Goal: Find specific page/section: Find specific page/section

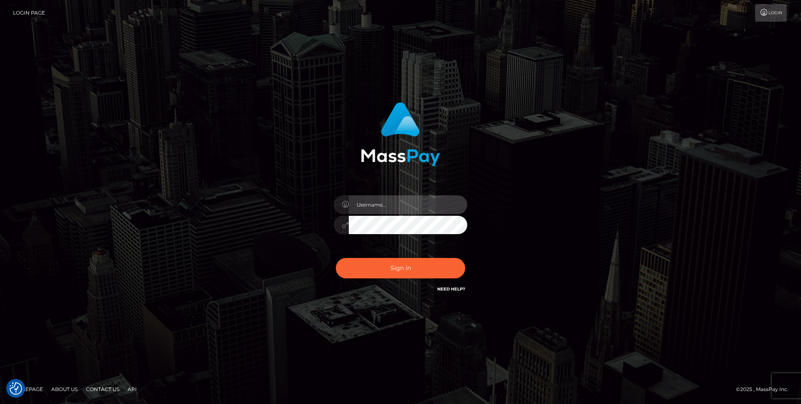
click at [365, 208] on input "text" at bounding box center [408, 204] width 119 height 19
click at [0, 404] on com-1password-button at bounding box center [0, 404] width 0 height 0
click at [450, 200] on input "text" at bounding box center [408, 204] width 119 height 19
click at [0, 404] on com-1password-button at bounding box center [0, 404] width 0 height 0
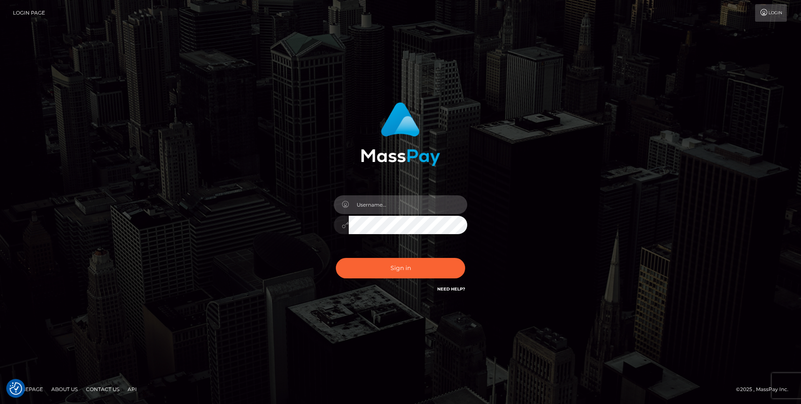
type input "rakshit.throne"
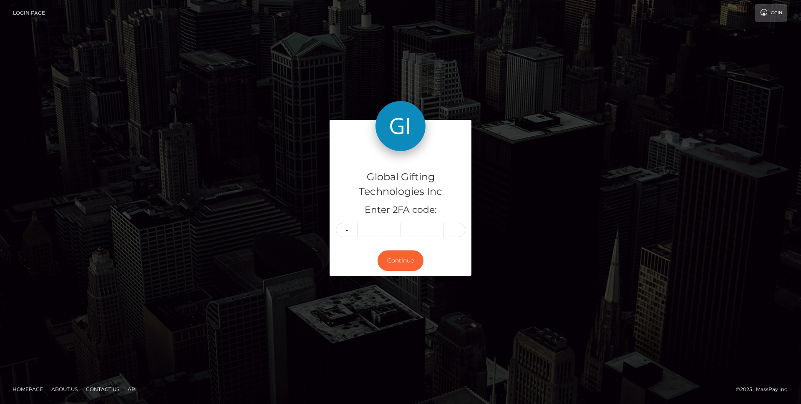
type input "8"
type input "2"
type input "4"
type input "1"
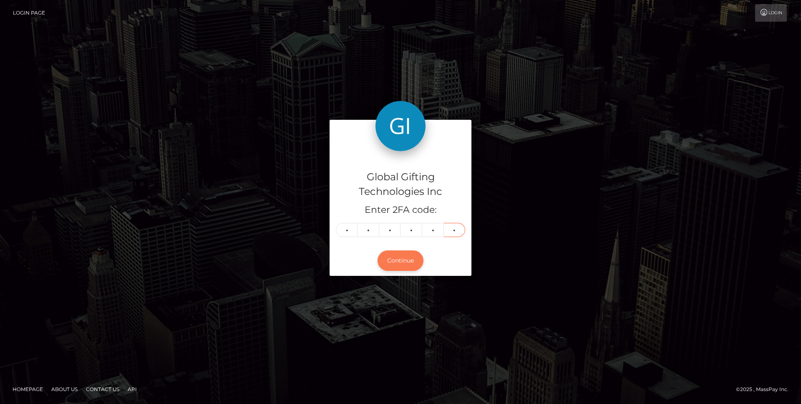
type input "7"
click at [417, 258] on button "Continue" at bounding box center [401, 260] width 46 height 20
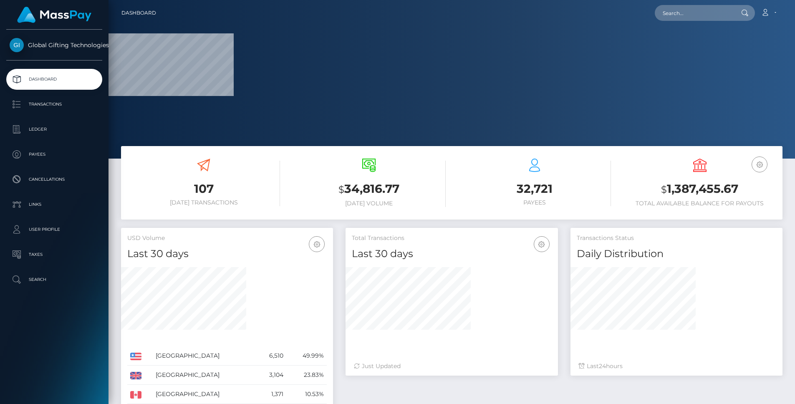
scroll to position [267, 212]
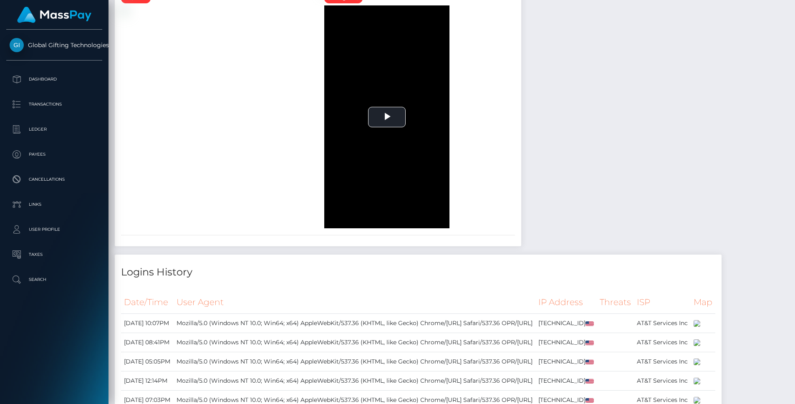
scroll to position [417259, 417146]
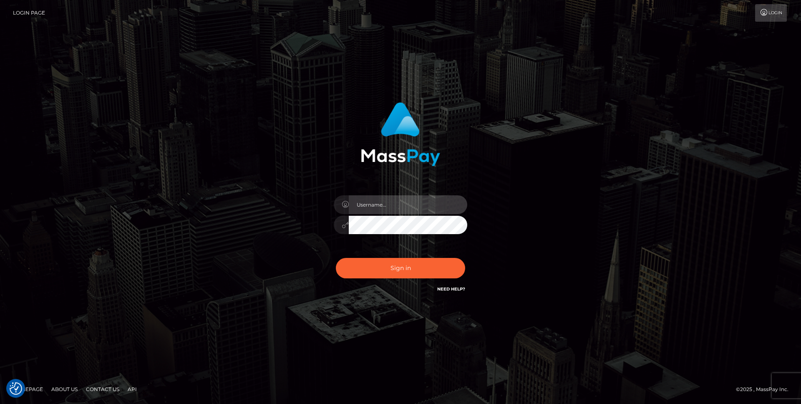
click at [402, 201] on input "text" at bounding box center [408, 204] width 119 height 19
type input "[PERSON_NAME].throne"
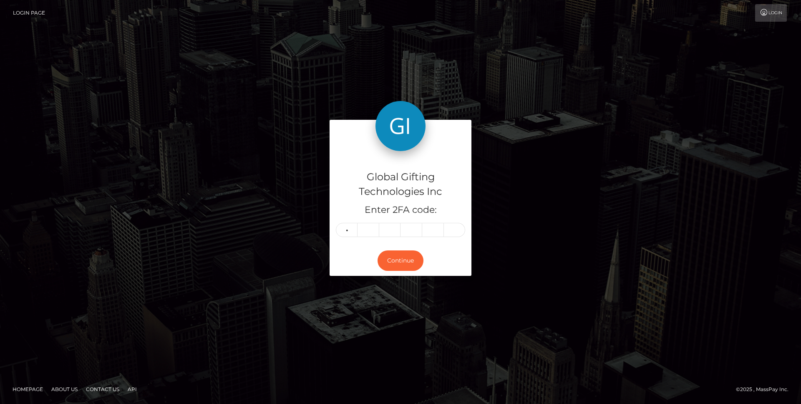
type input "8"
type input "6"
type input "5"
type input "3"
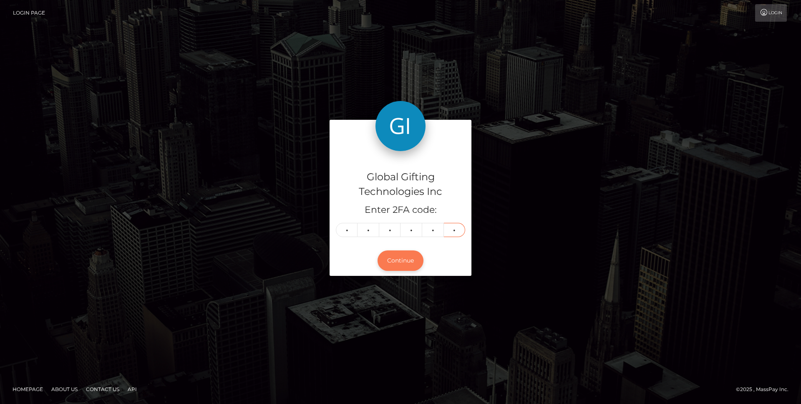
type input "3"
click at [394, 256] on button "Continue" at bounding box center [401, 260] width 46 height 20
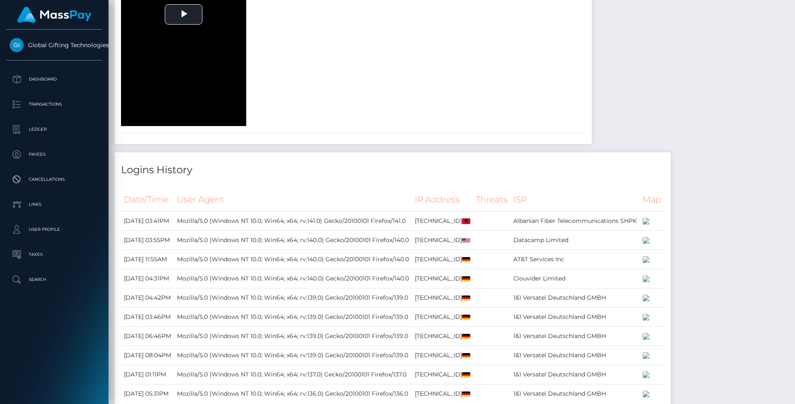
scroll to position [1041, 0]
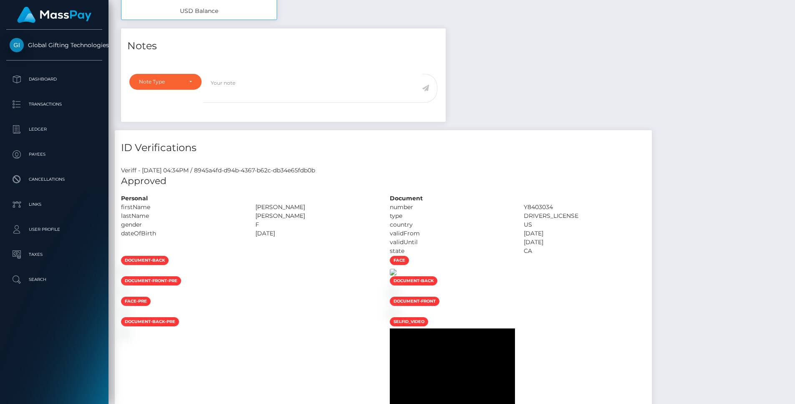
scroll to position [417259, 417146]
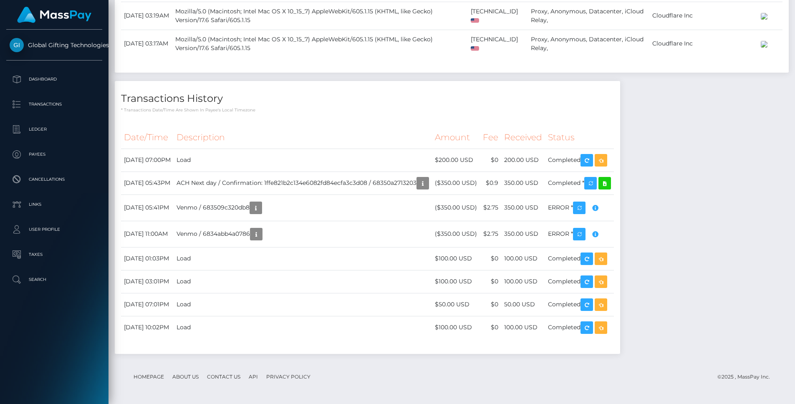
scroll to position [870, 0]
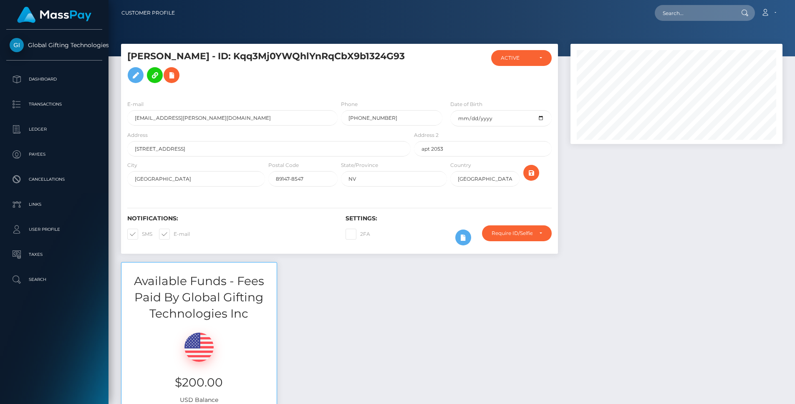
scroll to position [100, 212]
